Goal: Information Seeking & Learning: Find contact information

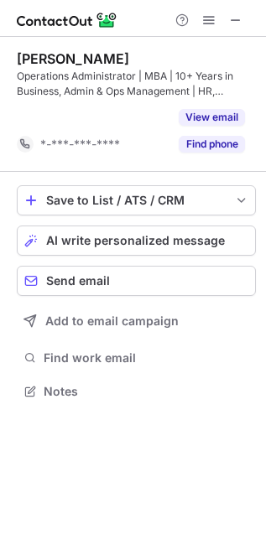
scroll to position [8, 8]
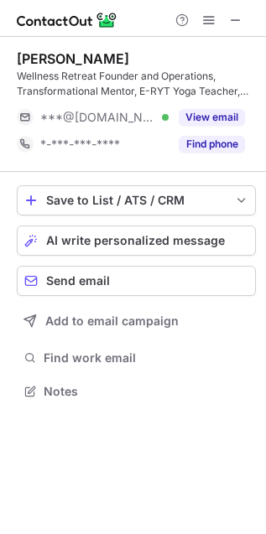
scroll to position [379, 266]
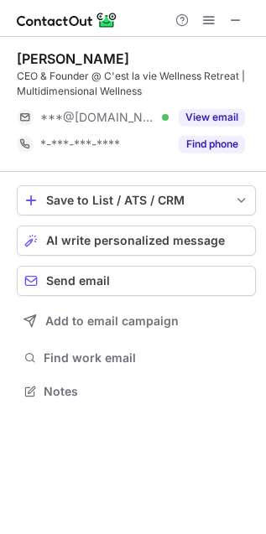
scroll to position [379, 266]
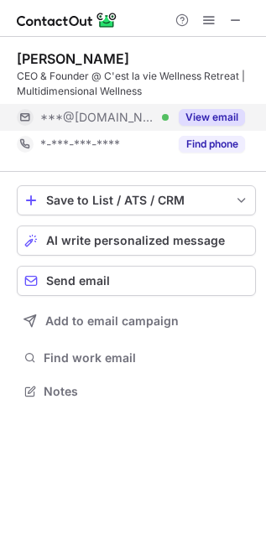
click at [219, 114] on button "View email" at bounding box center [212, 117] width 66 height 17
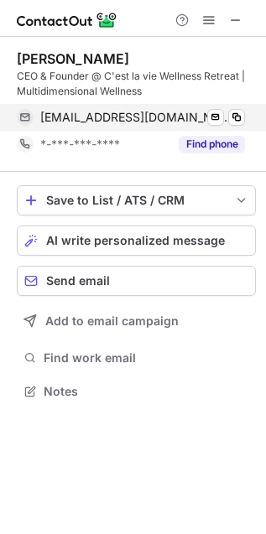
click at [153, 111] on span "amesguich1905@gmail.com" at bounding box center [136, 117] width 192 height 15
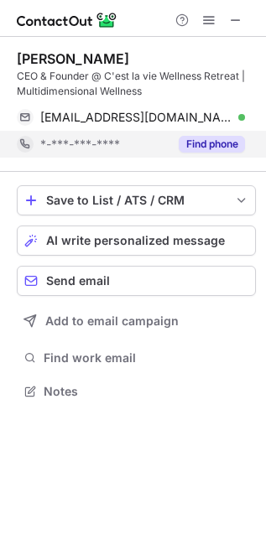
click at [203, 140] on button "Find phone" at bounding box center [212, 144] width 66 height 17
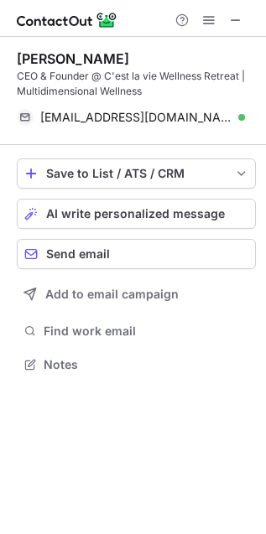
scroll to position [8, 8]
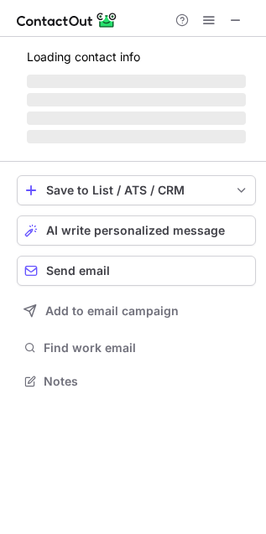
scroll to position [349, 266]
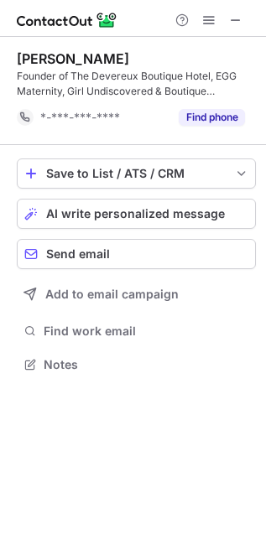
scroll to position [8, 8]
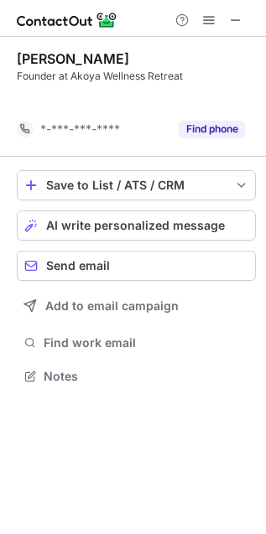
scroll to position [7, 8]
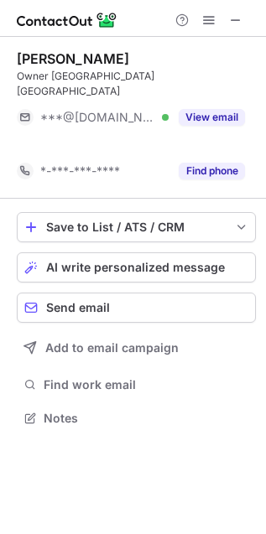
scroll to position [365, 266]
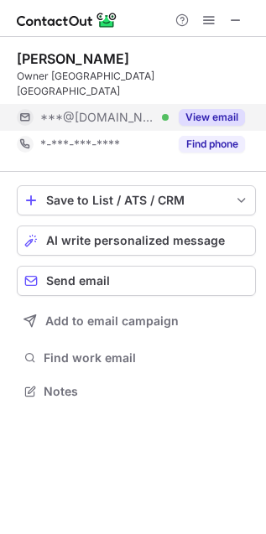
click at [191, 109] on button "View email" at bounding box center [212, 117] width 66 height 17
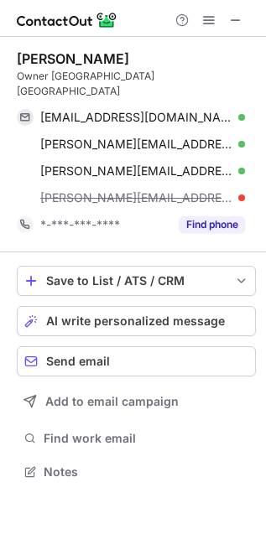
scroll to position [445, 266]
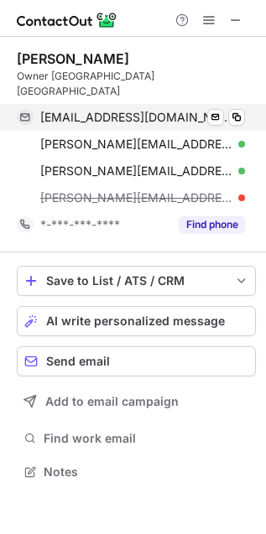
click at [119, 110] on span "ilseoz333@gmail.com" at bounding box center [136, 117] width 192 height 15
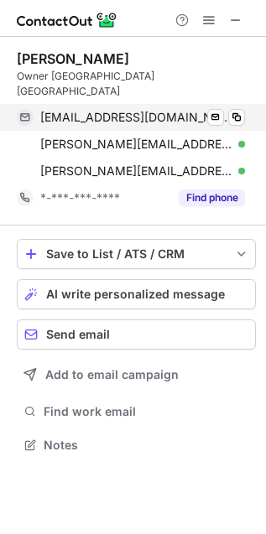
scroll to position [419, 266]
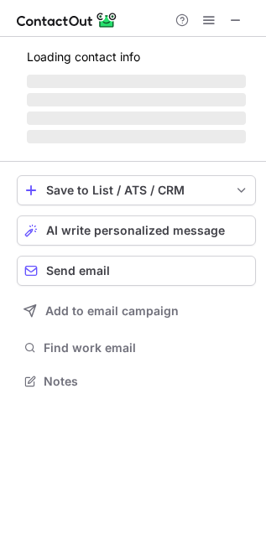
scroll to position [365, 266]
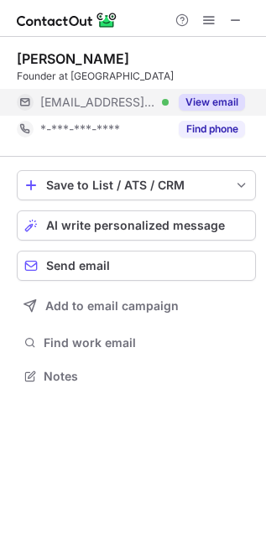
click at [208, 105] on button "View email" at bounding box center [212, 102] width 66 height 17
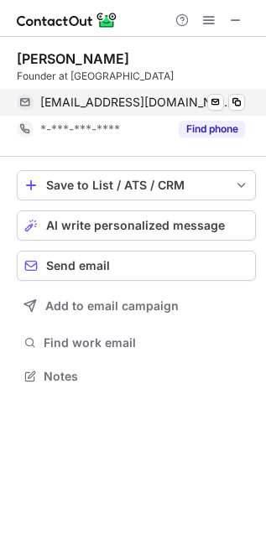
click at [106, 102] on span "[EMAIL_ADDRESS][DOMAIN_NAME]" at bounding box center [136, 102] width 192 height 15
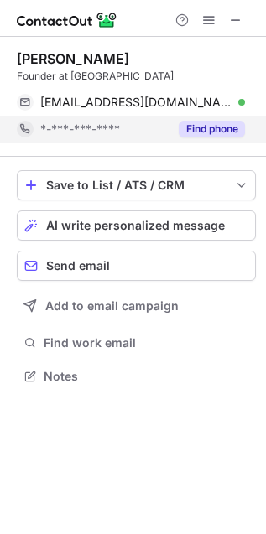
click at [193, 124] on button "Find phone" at bounding box center [212, 129] width 66 height 17
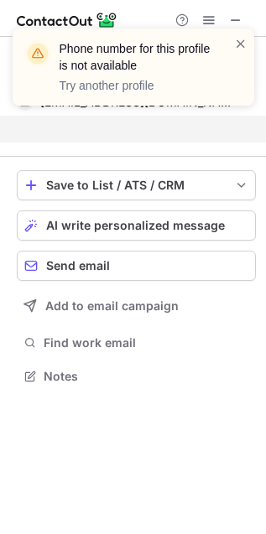
scroll to position [7, 8]
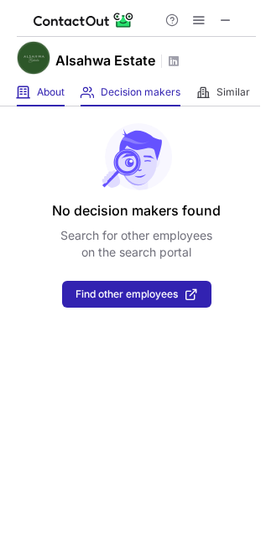
click at [34, 82] on div "About About Company" at bounding box center [41, 93] width 48 height 28
